Goal: Task Accomplishment & Management: Manage account settings

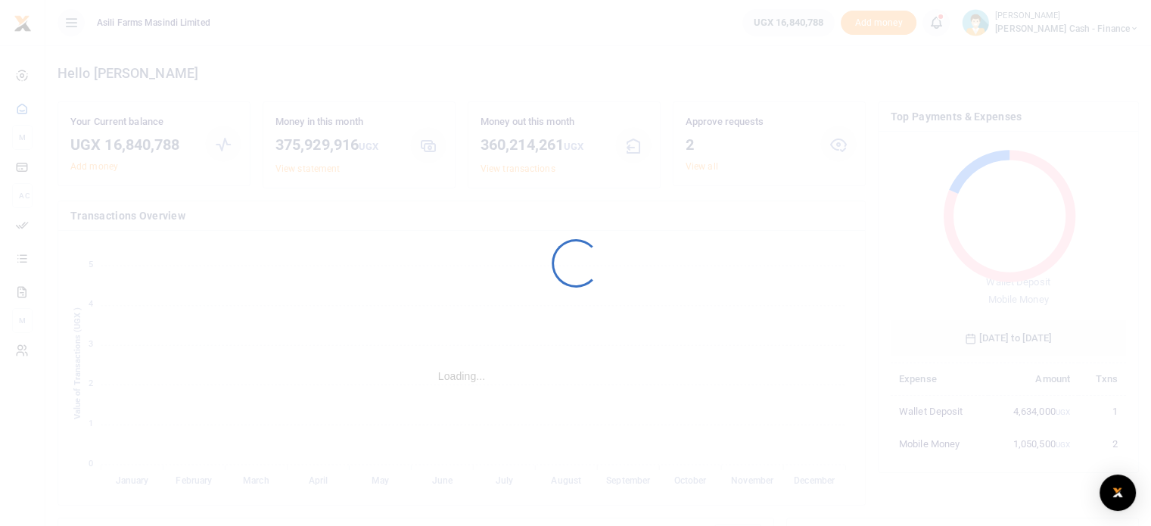
scroll to position [201, 224]
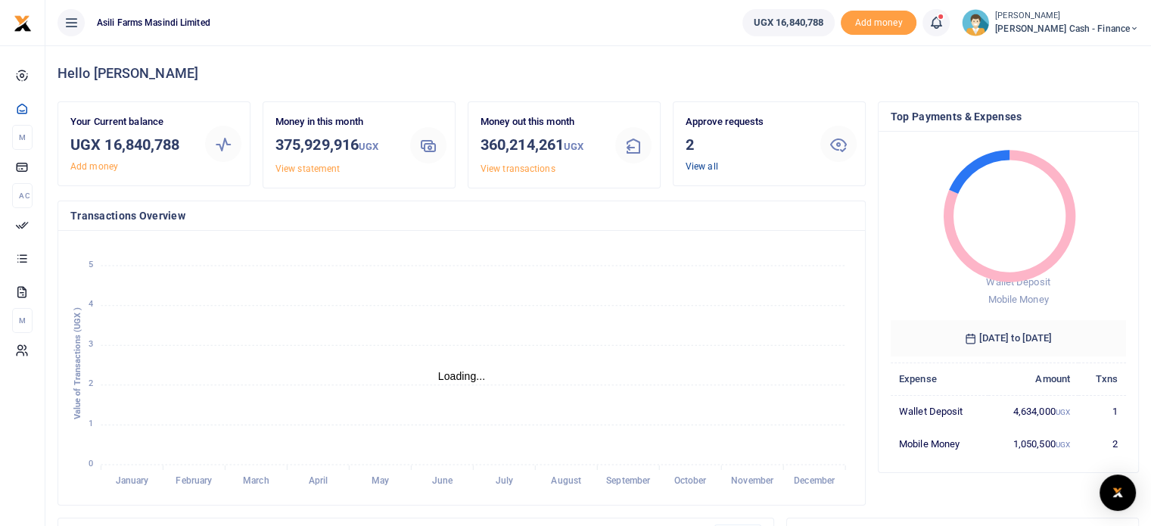
click at [702, 165] on link "View all" at bounding box center [702, 166] width 33 height 11
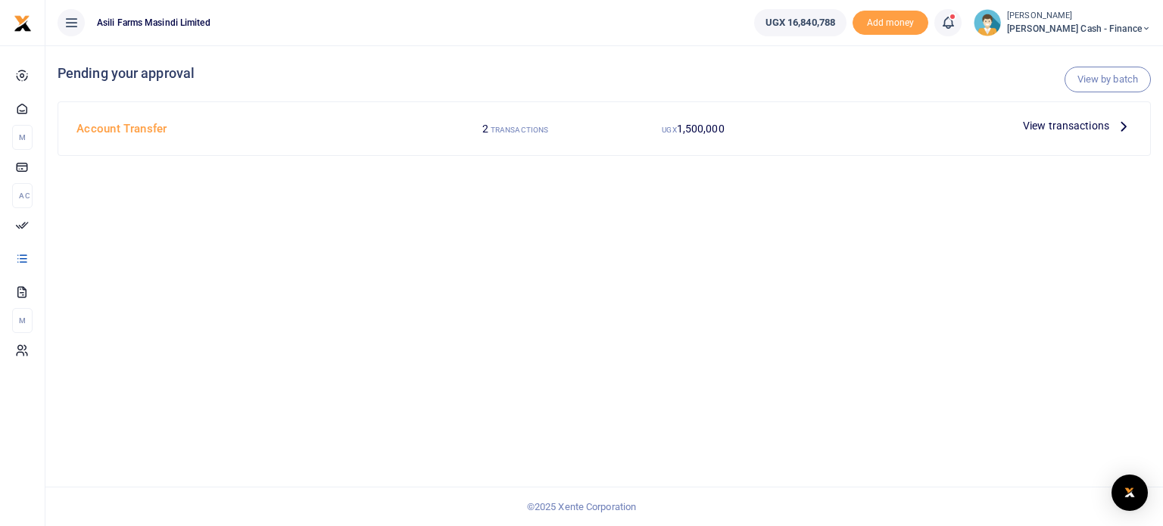
click at [1061, 125] on span "View transactions" at bounding box center [1066, 125] width 86 height 17
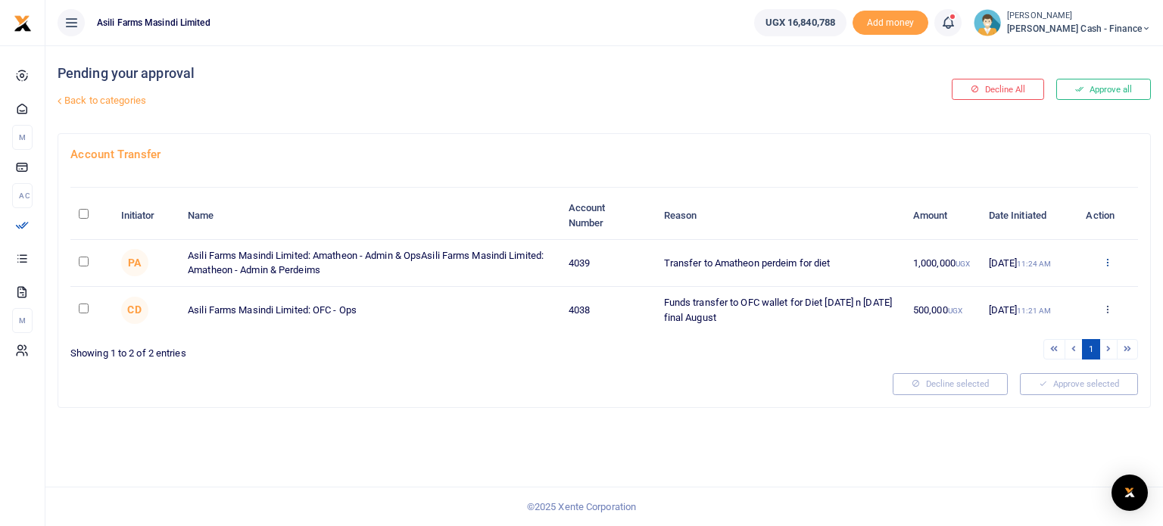
click at [1108, 262] on icon at bounding box center [1107, 262] width 10 height 11
click at [1030, 354] on link "Details" at bounding box center [1052, 353] width 120 height 21
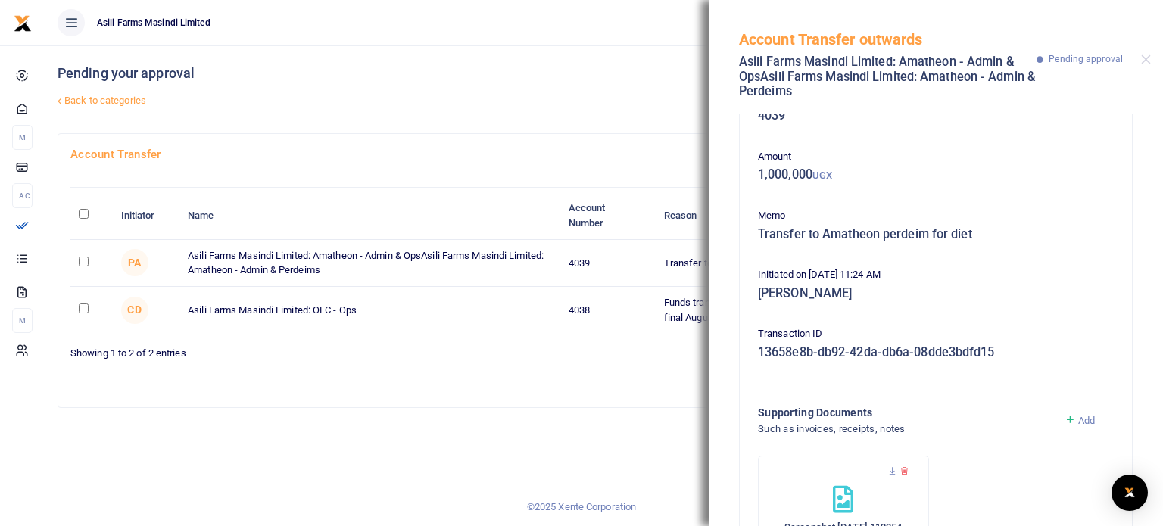
scroll to position [143, 0]
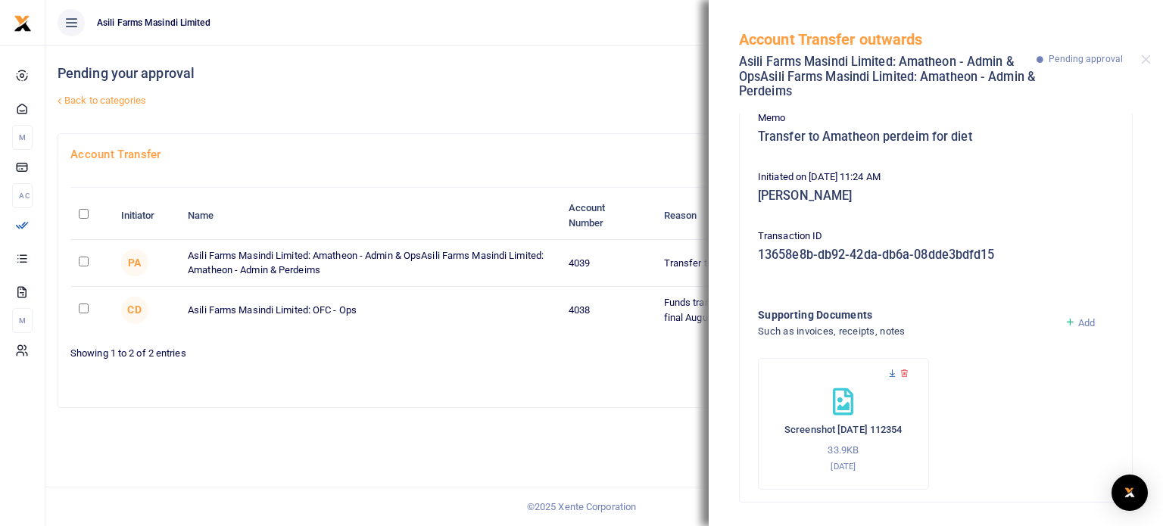
click at [890, 370] on icon at bounding box center [892, 374] width 10 height 10
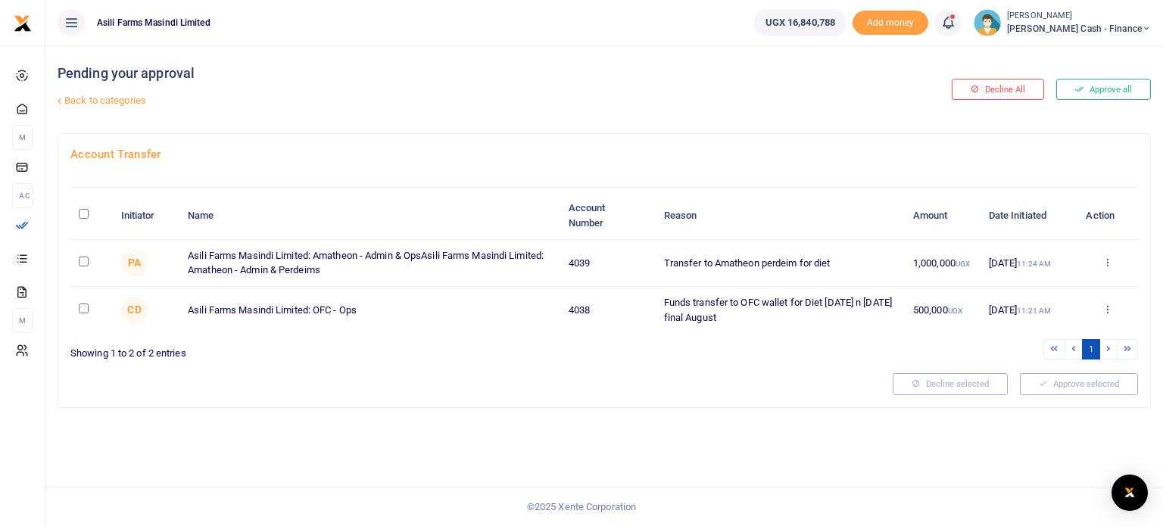
click at [1108, 307] on icon at bounding box center [1107, 309] width 10 height 11
click at [1039, 399] on link "Details" at bounding box center [1052, 401] width 120 height 21
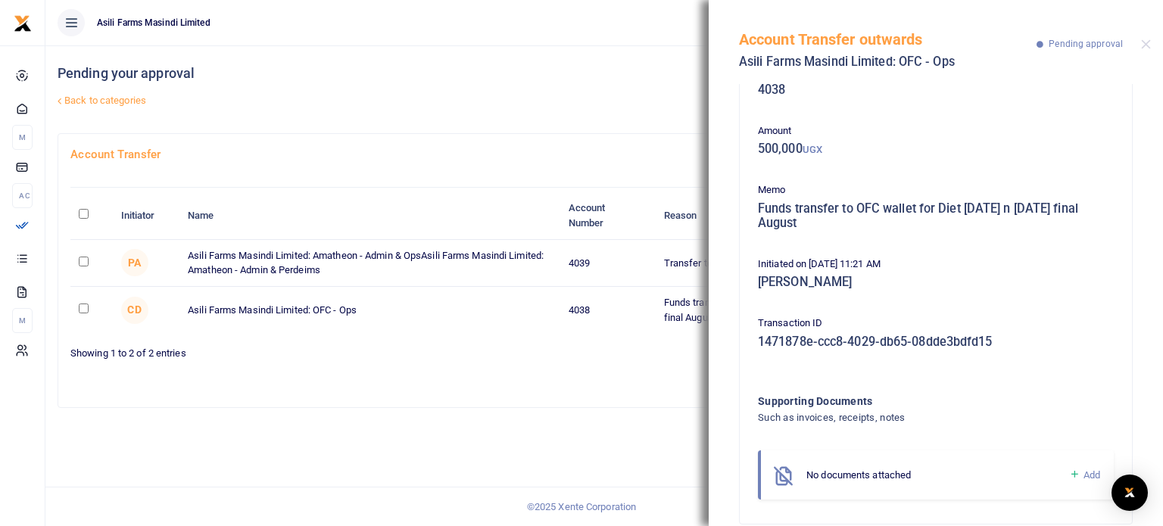
scroll to position [64, 0]
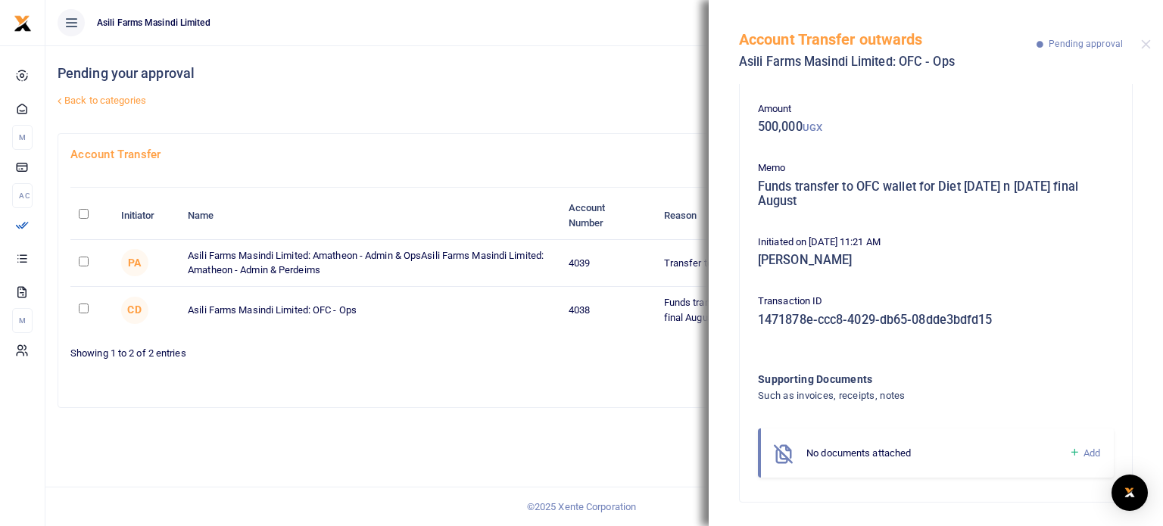
click at [500, 142] on div "Account Transfer Initiator Name Account Number Reason Amount Date Initiated Act…" at bounding box center [604, 270] width 1092 height 273
click at [626, 53] on div "Pending your approval Back to categories" at bounding box center [420, 89] width 724 height 88
click at [1145, 45] on button "Close" at bounding box center [1146, 44] width 10 height 10
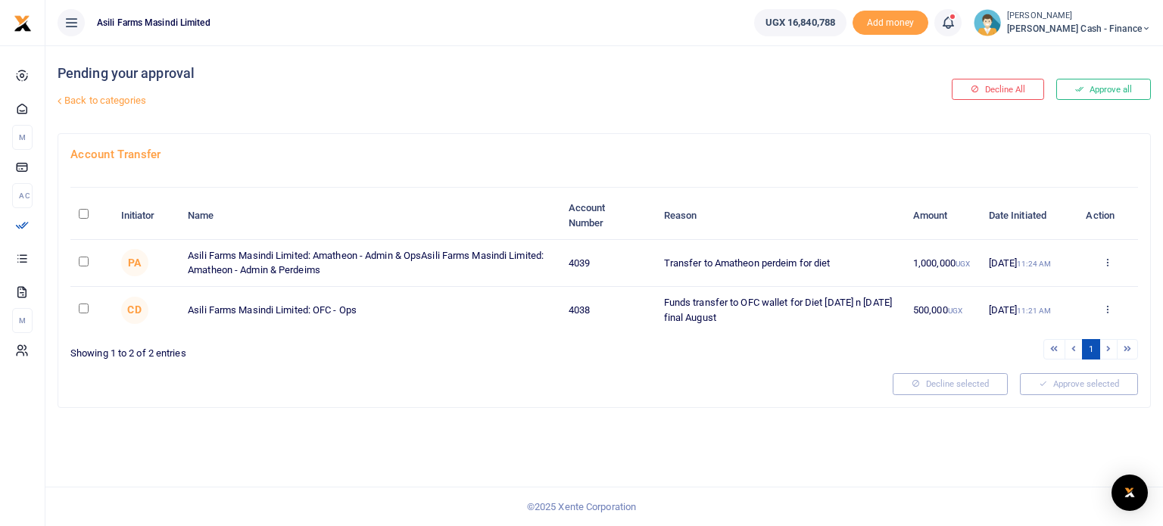
click at [88, 257] on input "checkbox" at bounding box center [84, 262] width 10 height 10
checkbox input "true"
click at [83, 304] on input "checkbox" at bounding box center [84, 309] width 10 height 10
checkbox input "true"
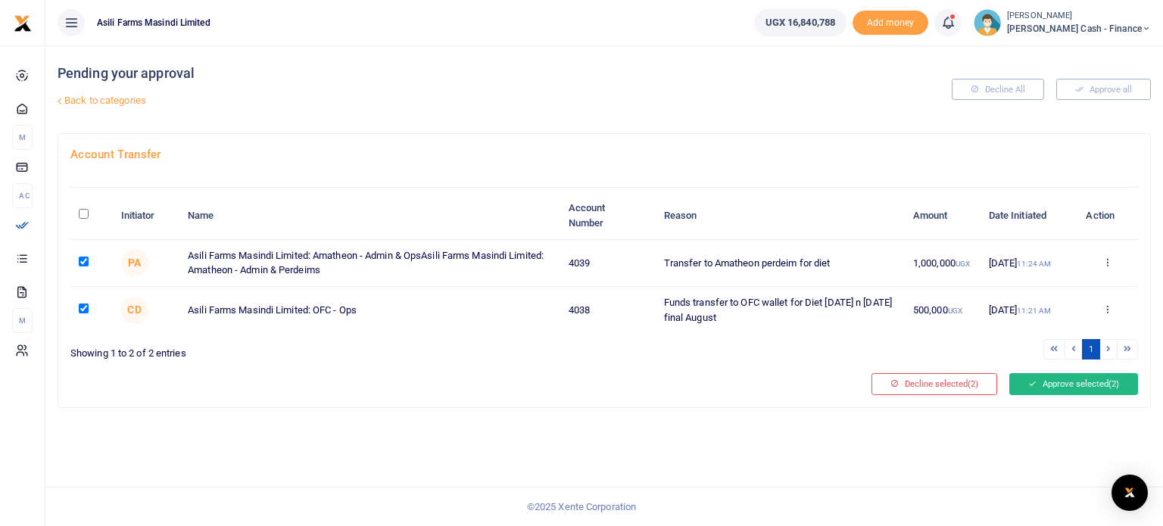
click at [1045, 377] on button "Approve selected (2)" at bounding box center [1073, 383] width 129 height 21
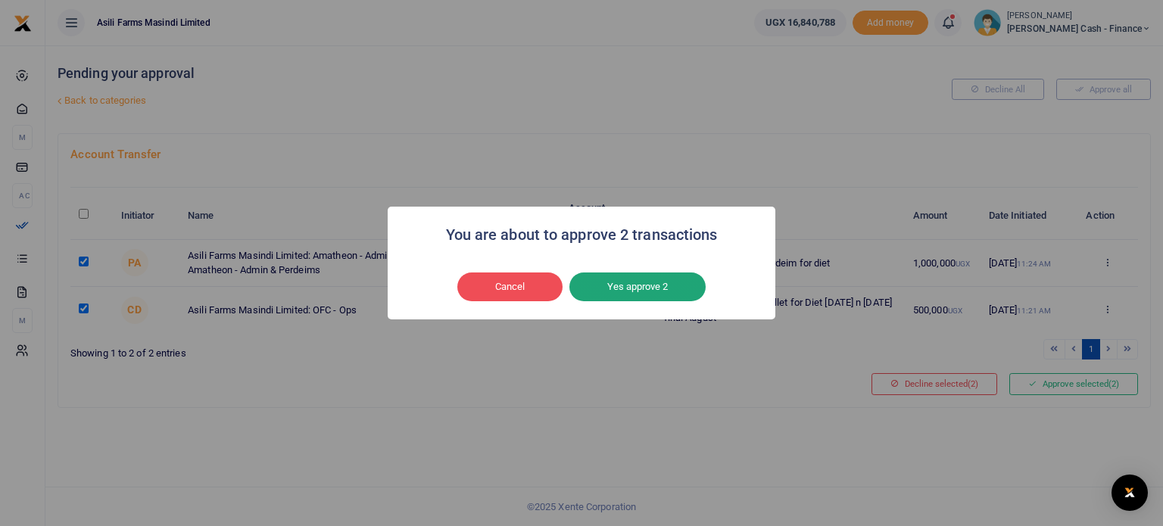
click at [660, 296] on button "Yes approve 2" at bounding box center [637, 287] width 136 height 29
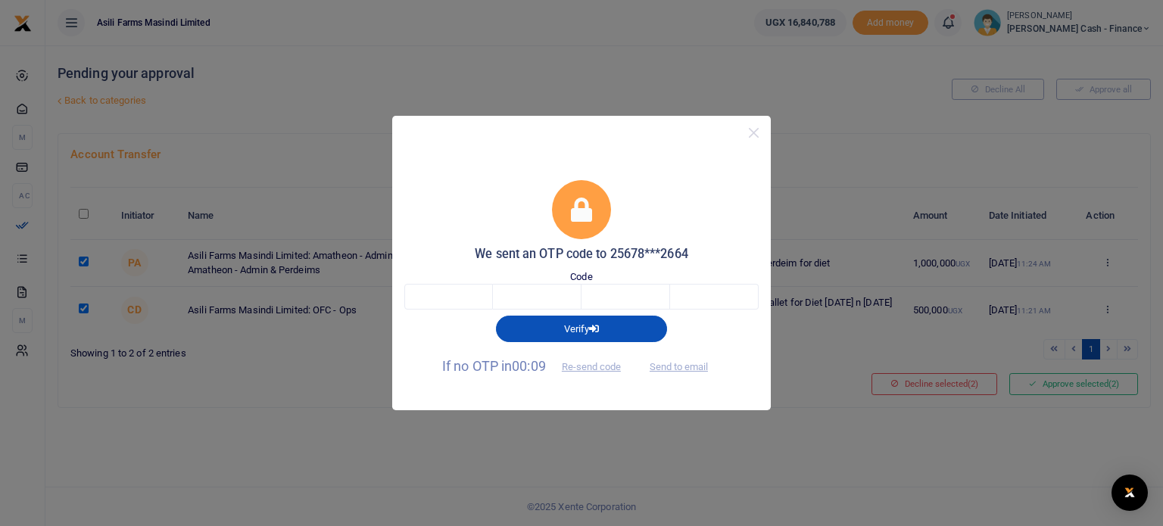
click at [648, 280] on div "Code" at bounding box center [581, 290] width 354 height 41
click at [641, 289] on input "text" at bounding box center [625, 297] width 89 height 26
click at [678, 359] on button "Send to email" at bounding box center [679, 367] width 84 height 26
drag, startPoint x: 458, startPoint y: 297, endPoint x: 447, endPoint y: 303, distance: 12.9
click at [460, 297] on input "text" at bounding box center [448, 297] width 89 height 26
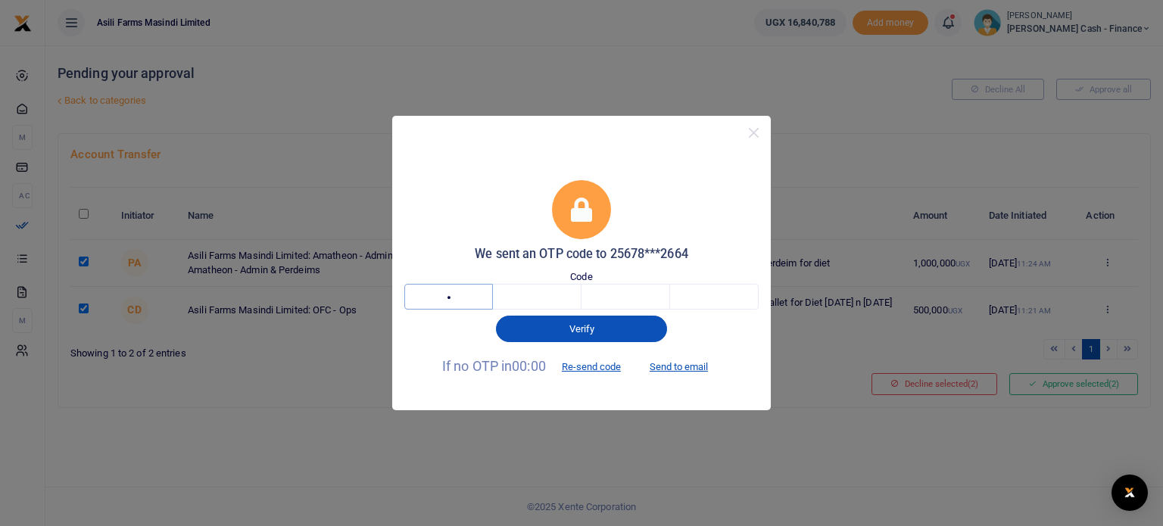
type input "3"
type input "9"
type input "4"
type input "6"
